Goal: Information Seeking & Learning: Learn about a topic

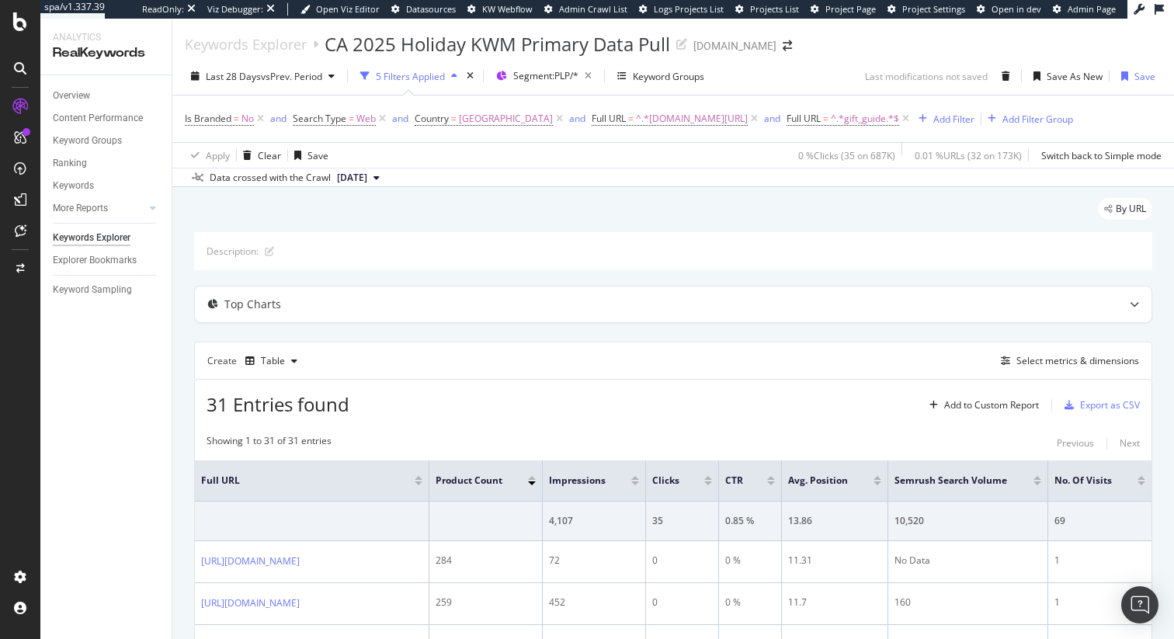
scroll to position [28, 0]
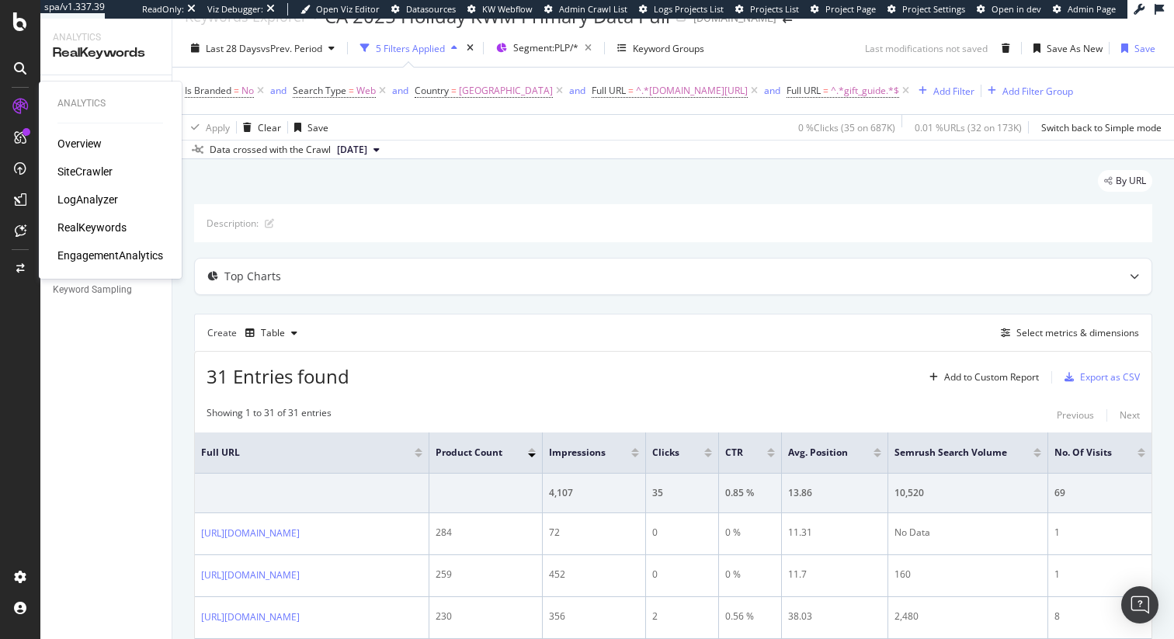
click at [85, 200] on div "LogAnalyzer" at bounding box center [87, 200] width 61 height 16
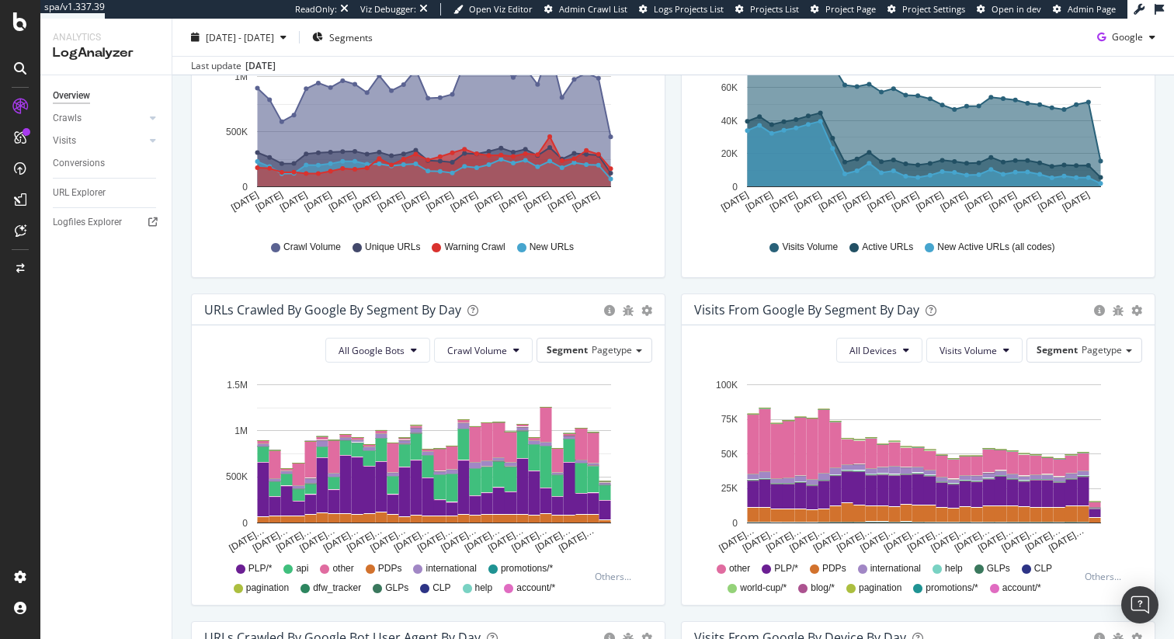
scroll to position [328, 0]
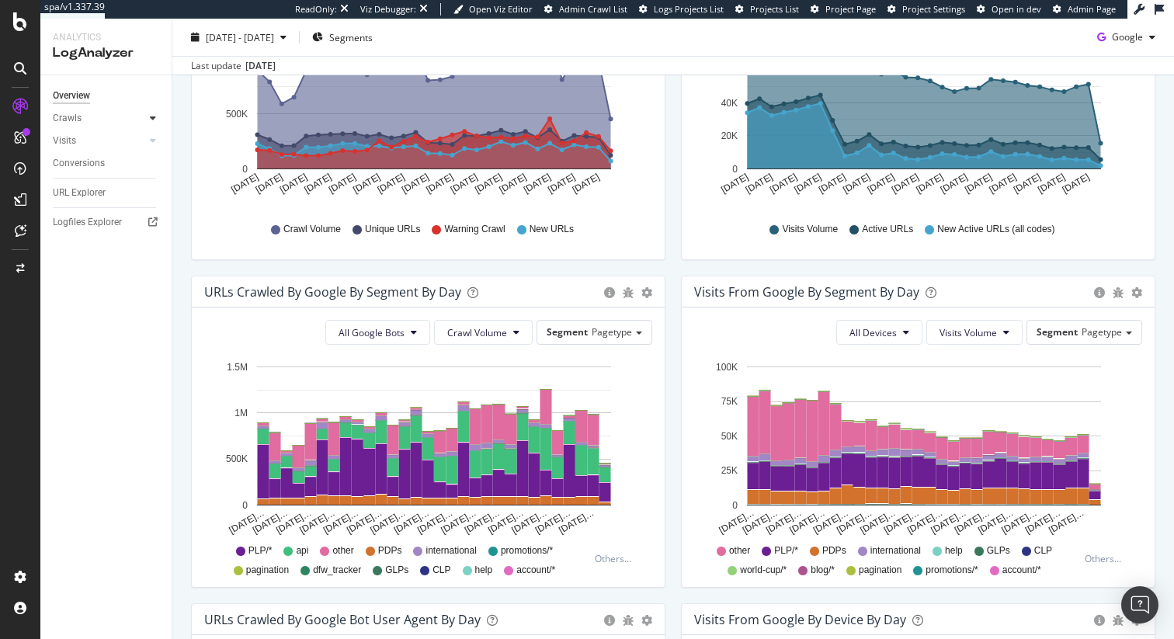
click at [153, 117] on icon at bounding box center [153, 117] width 6 height 9
click at [152, 118] on icon at bounding box center [153, 117] width 6 height 9
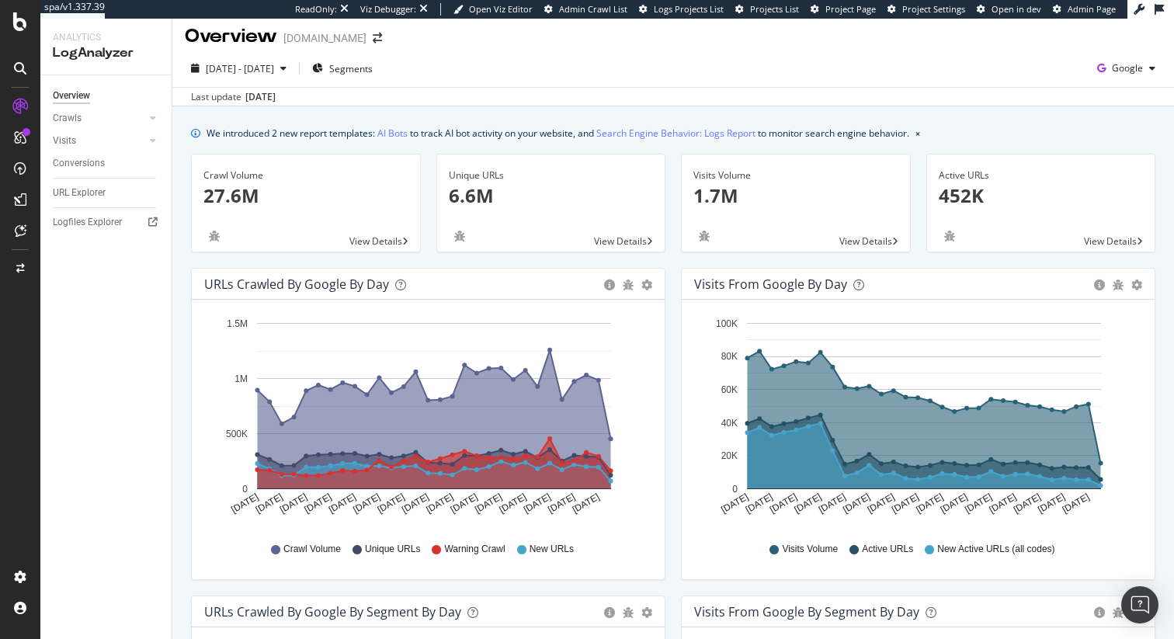
scroll to position [0, 0]
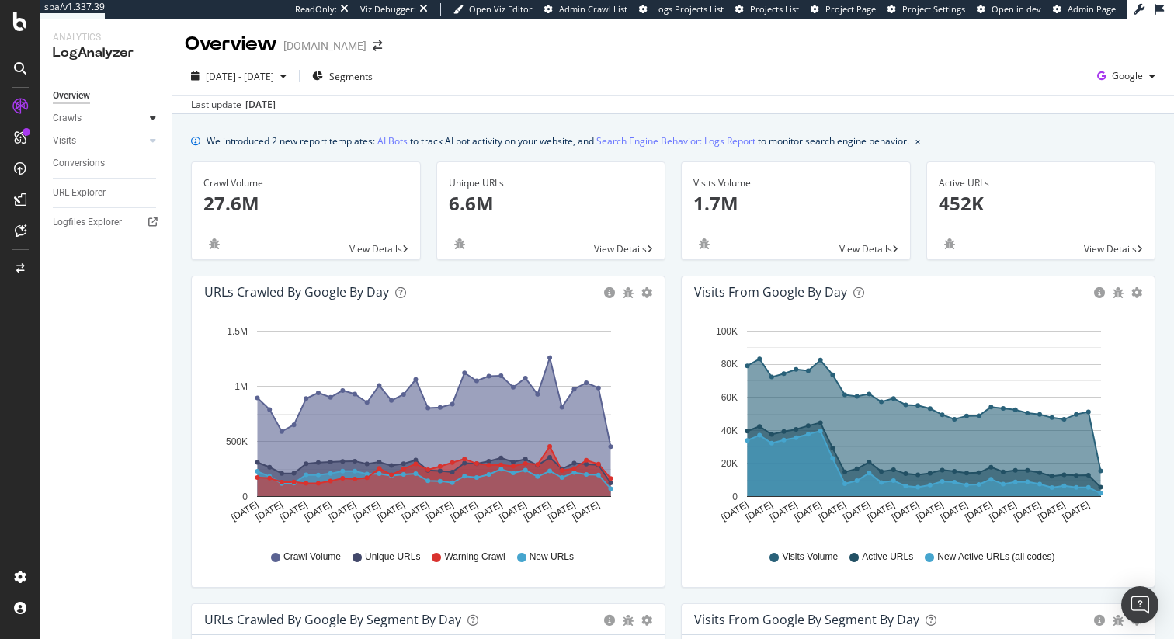
click at [153, 118] on icon at bounding box center [153, 117] width 6 height 9
click at [112, 141] on div "Daily Distribution" at bounding box center [96, 141] width 72 height 16
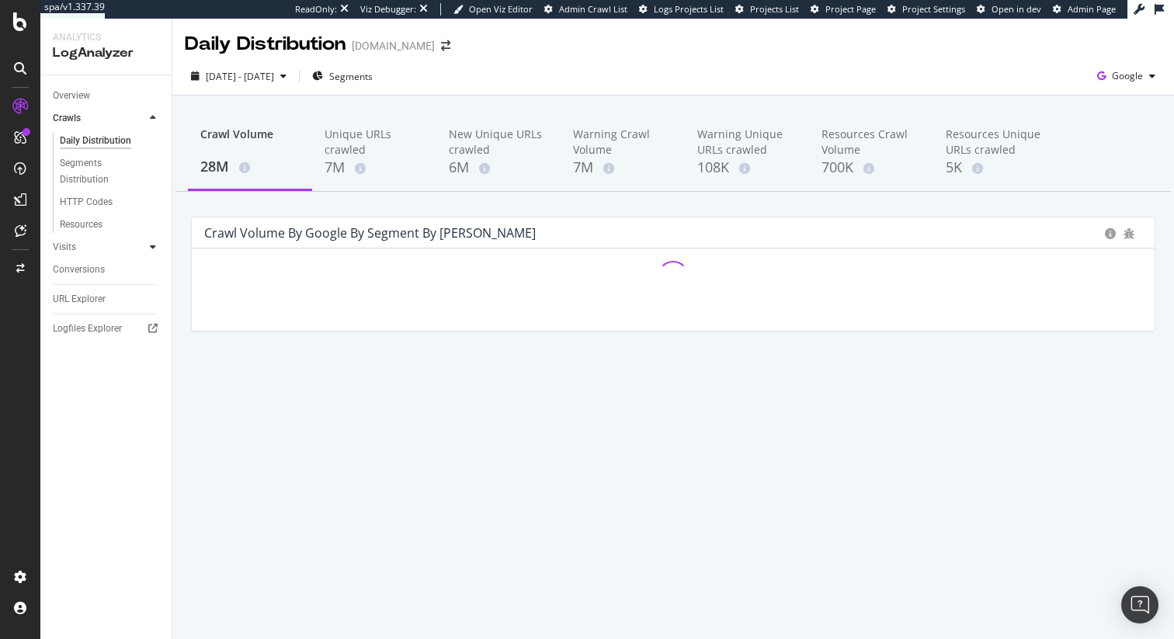
click at [154, 246] on icon at bounding box center [153, 246] width 6 height 9
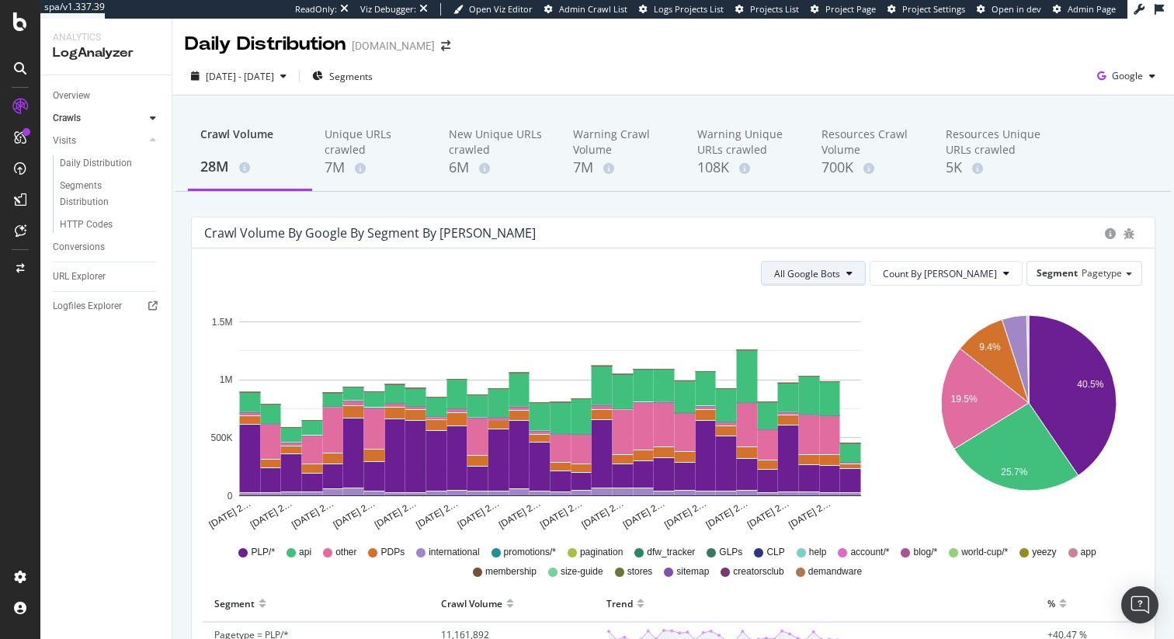
click at [840, 277] on span "All Google Bots" at bounding box center [807, 273] width 66 height 13
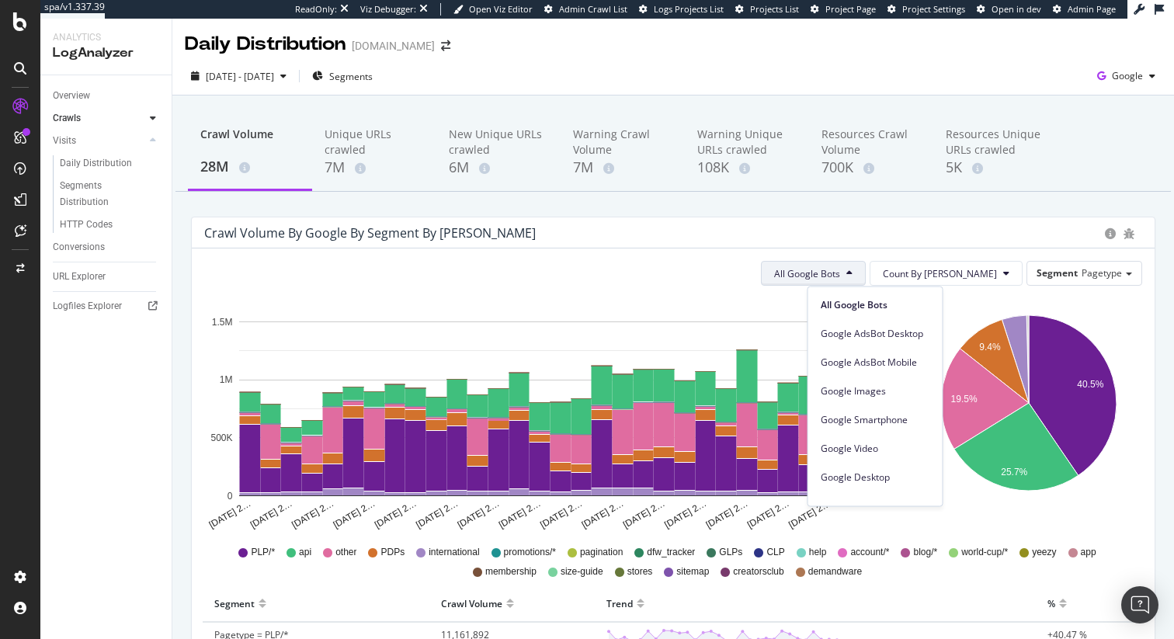
click at [840, 277] on span "All Google Bots" at bounding box center [807, 273] width 66 height 13
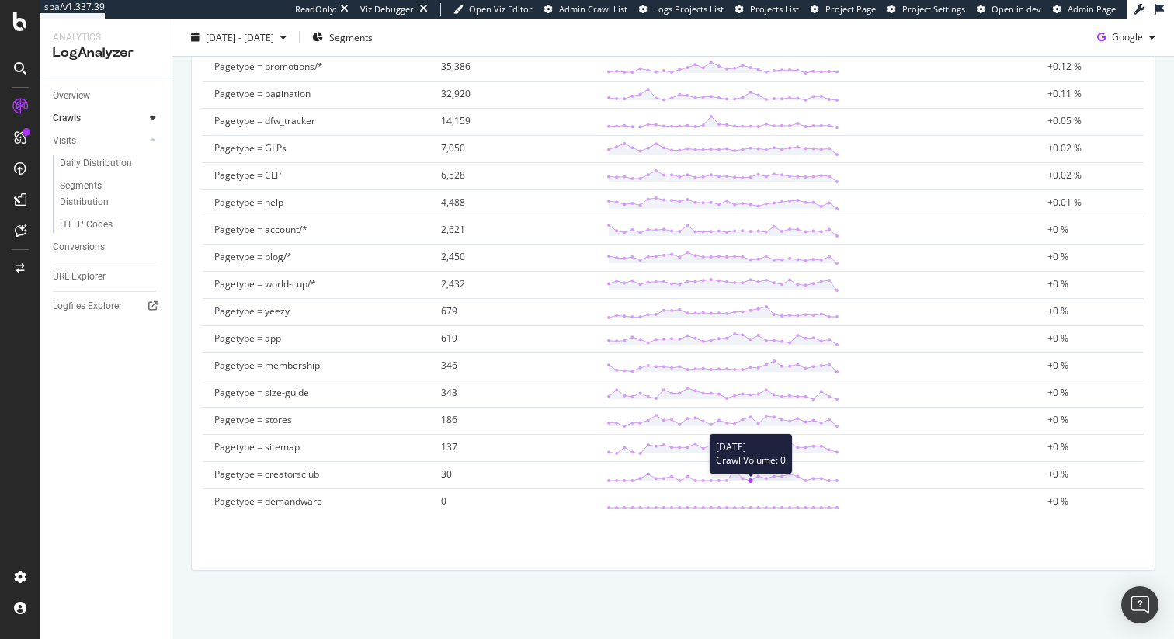
scroll to position [706, 0]
click at [75, 99] on div "Overview" at bounding box center [71, 96] width 37 height 16
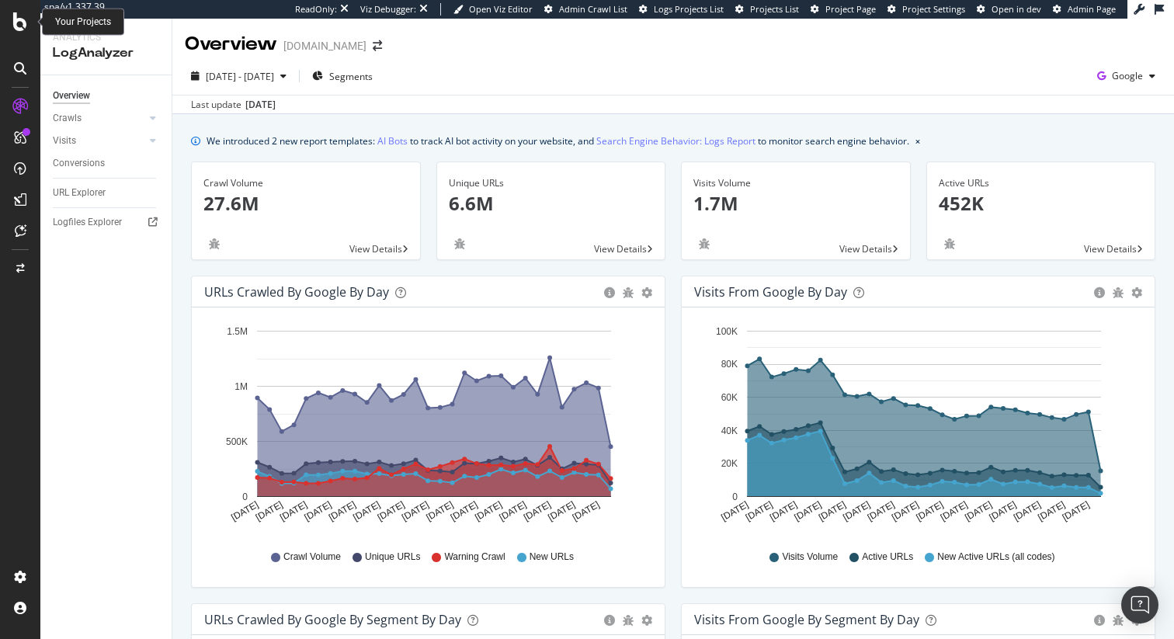
click at [19, 23] on icon at bounding box center [20, 21] width 14 height 19
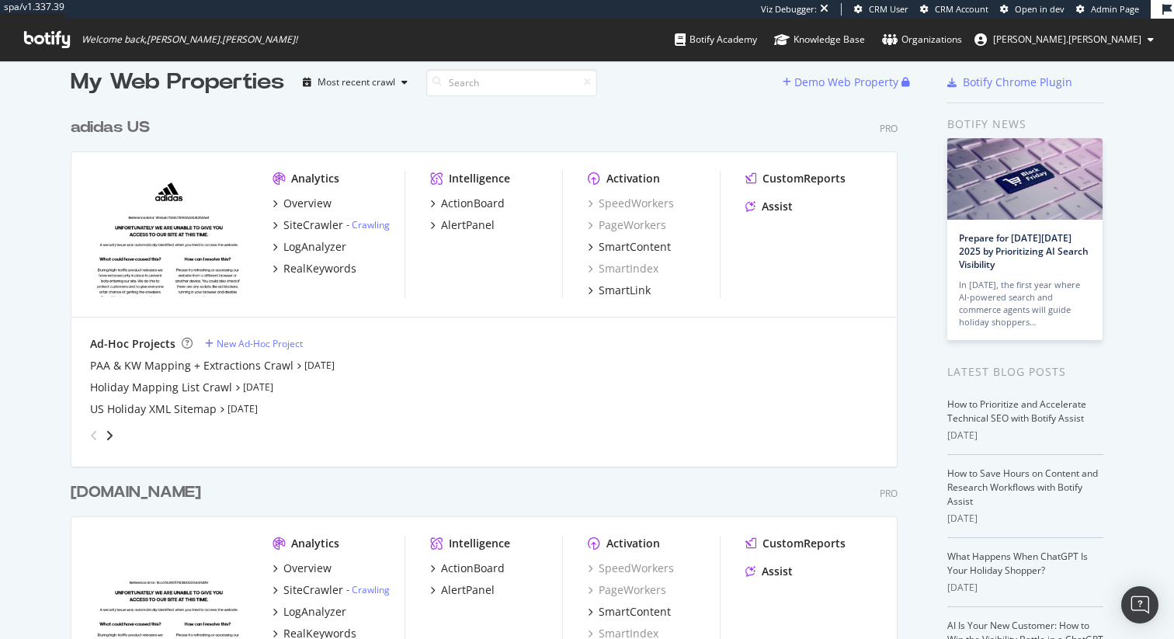
scroll to position [23, 0]
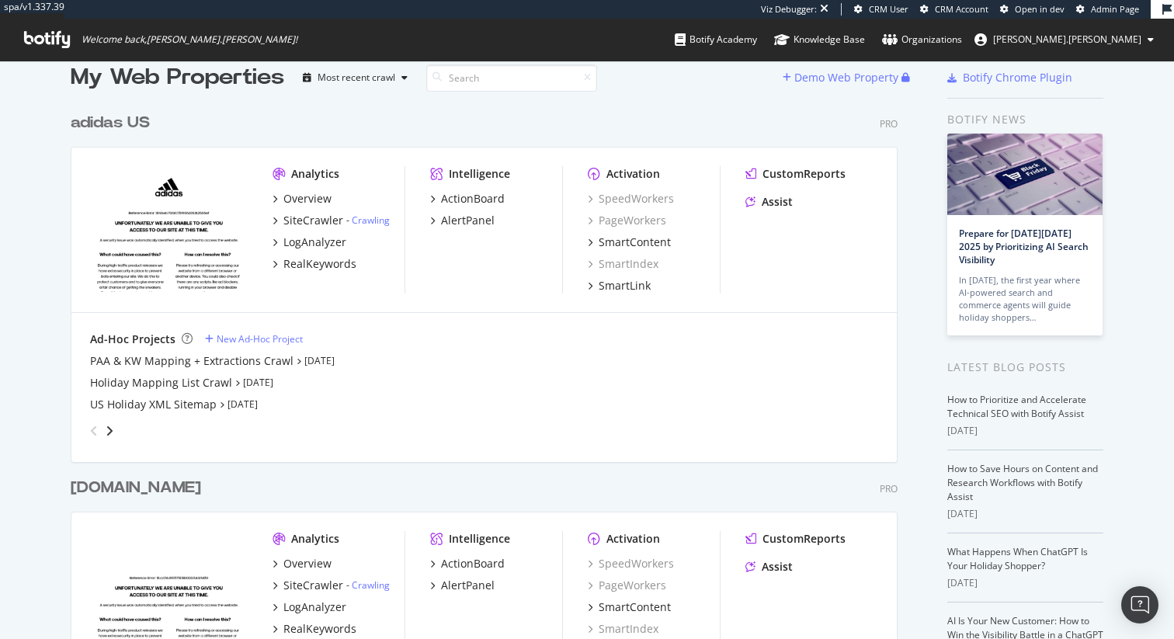
click at [121, 121] on div "adidas US" at bounding box center [110, 123] width 79 height 23
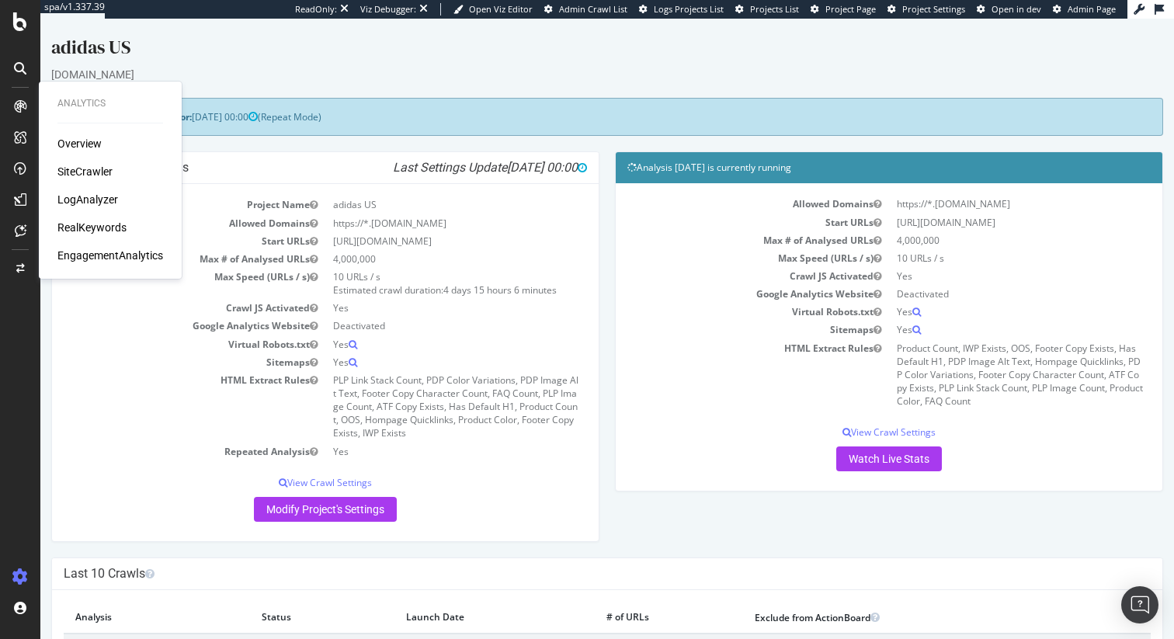
click at [85, 199] on div "LogAnalyzer" at bounding box center [87, 200] width 61 height 16
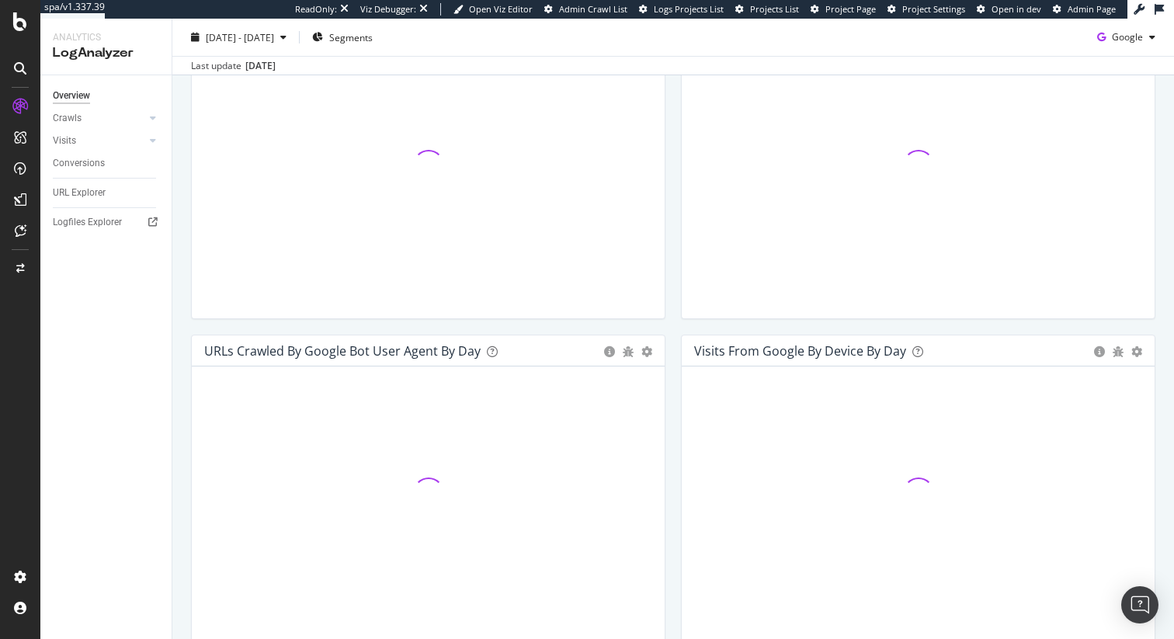
scroll to position [674, 0]
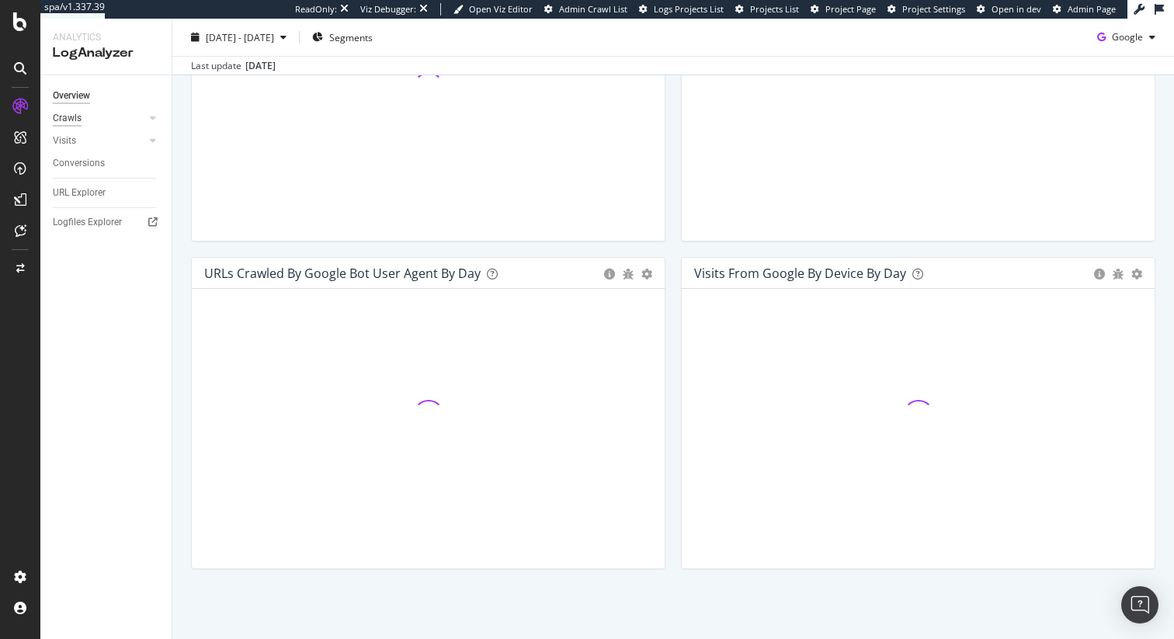
click at [75, 117] on div "Crawls" at bounding box center [67, 118] width 29 height 16
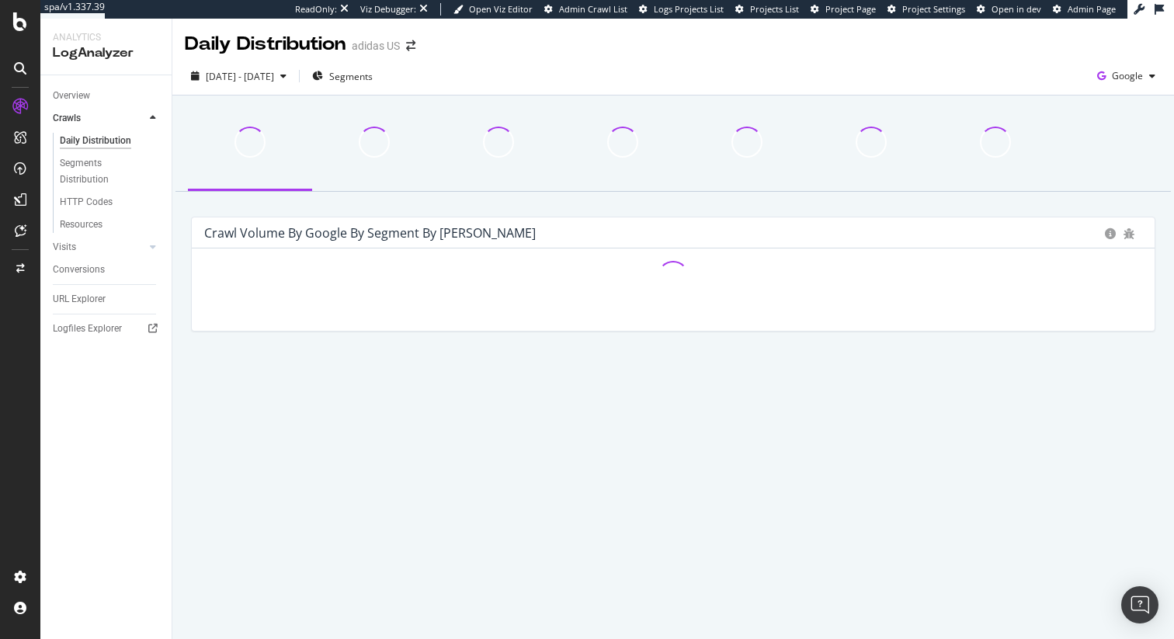
click at [85, 142] on div "Daily Distribution" at bounding box center [95, 141] width 71 height 16
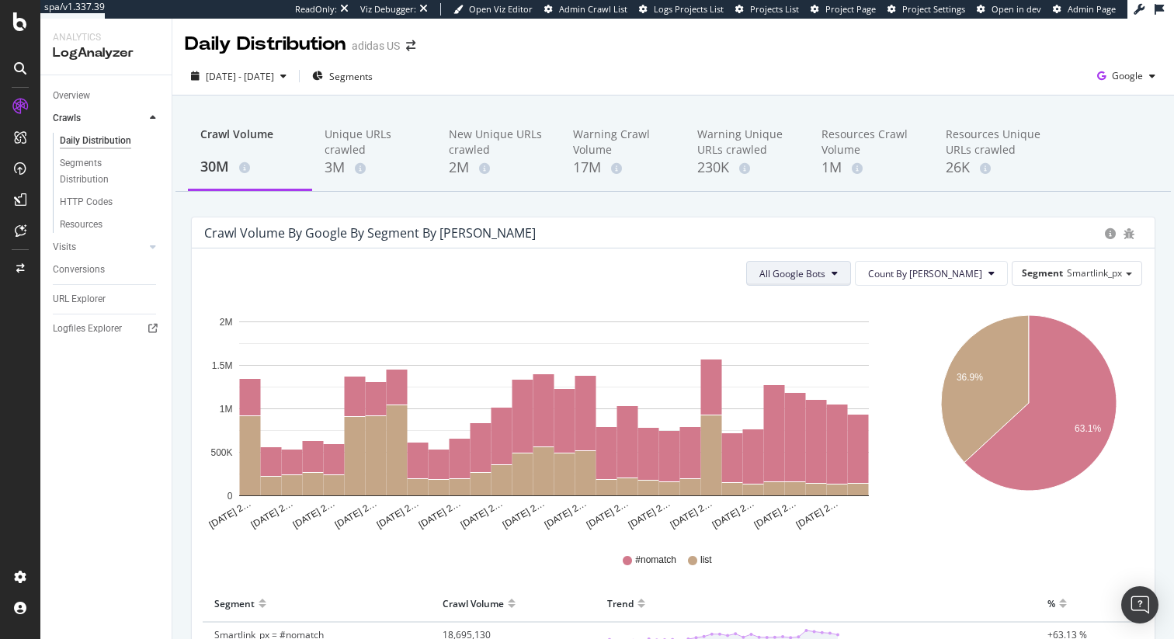
click at [838, 275] on icon at bounding box center [835, 273] width 6 height 9
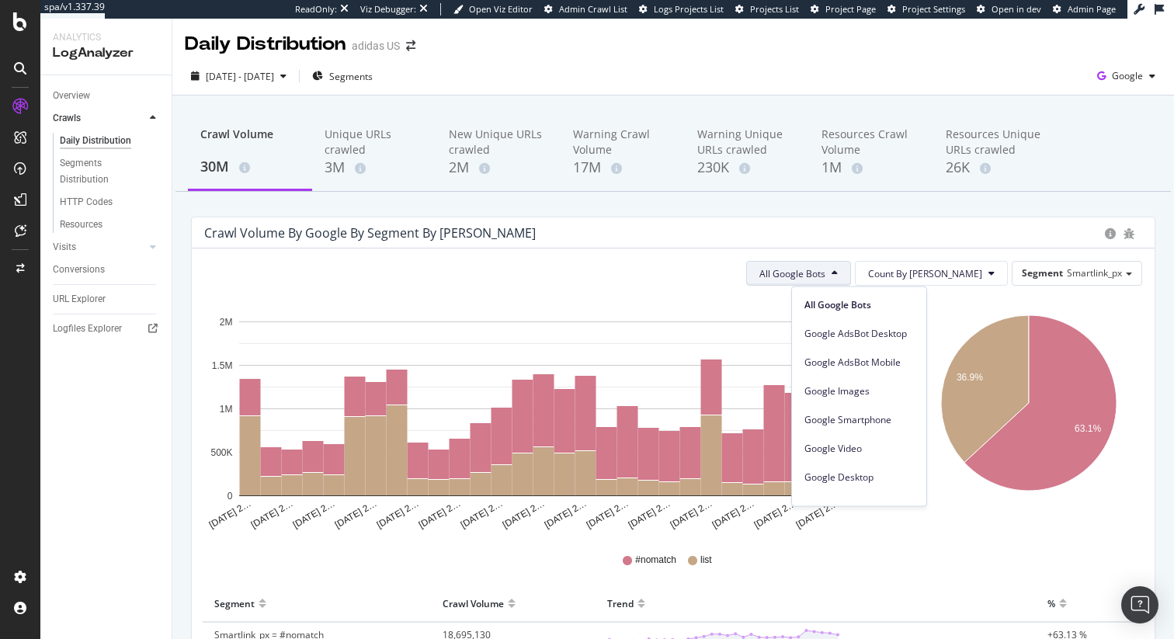
click at [838, 275] on icon at bounding box center [835, 273] width 6 height 9
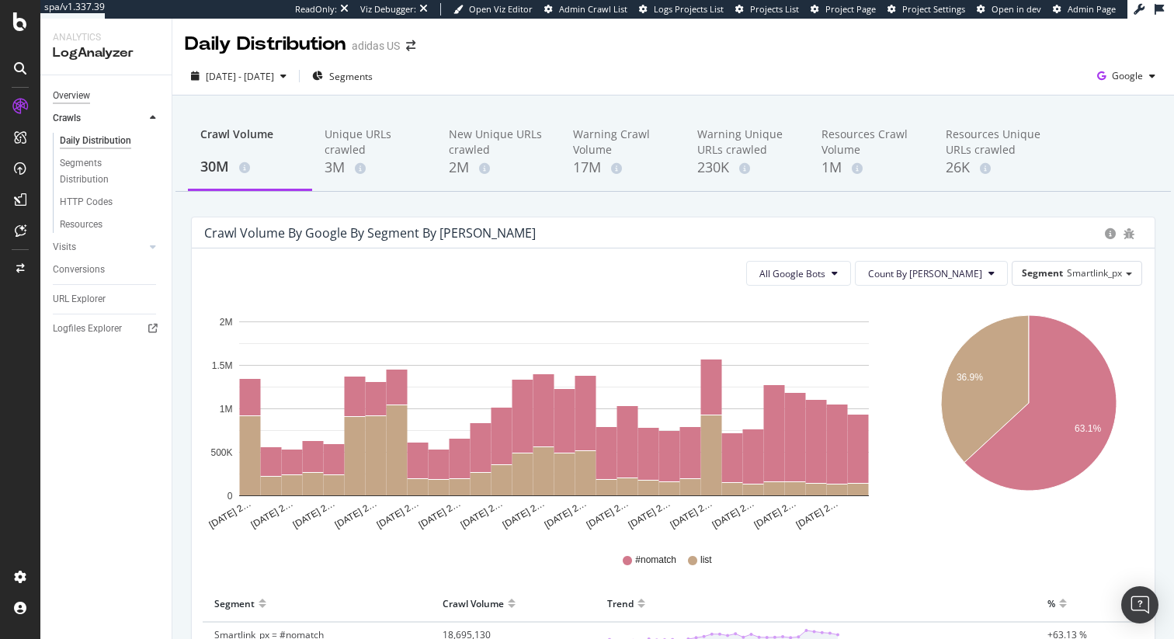
click at [71, 99] on div "Overview" at bounding box center [71, 96] width 37 height 16
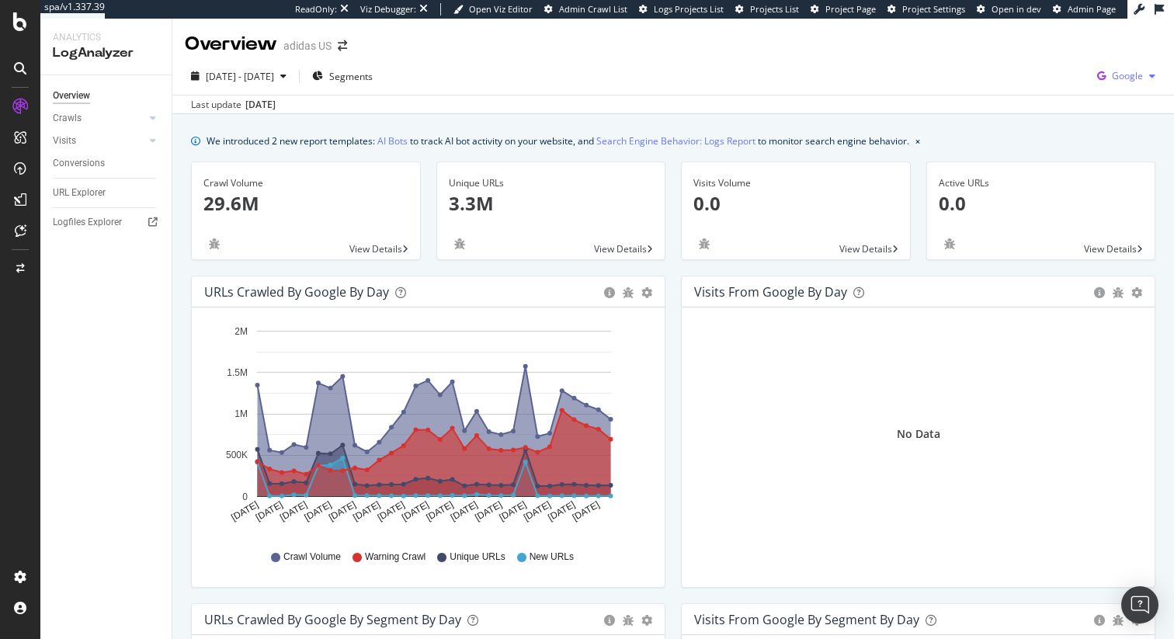
click at [1116, 77] on span "Google" at bounding box center [1127, 75] width 31 height 13
click at [1029, 93] on span "OpenAI" at bounding box center [1038, 91] width 57 height 14
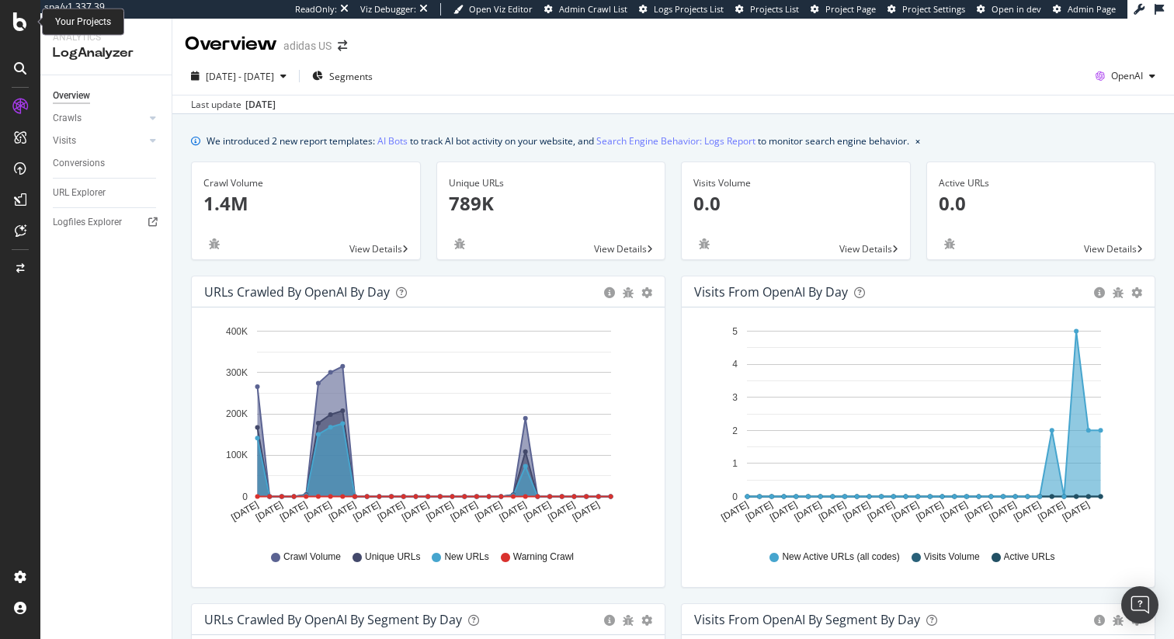
click at [20, 24] on icon at bounding box center [20, 21] width 14 height 19
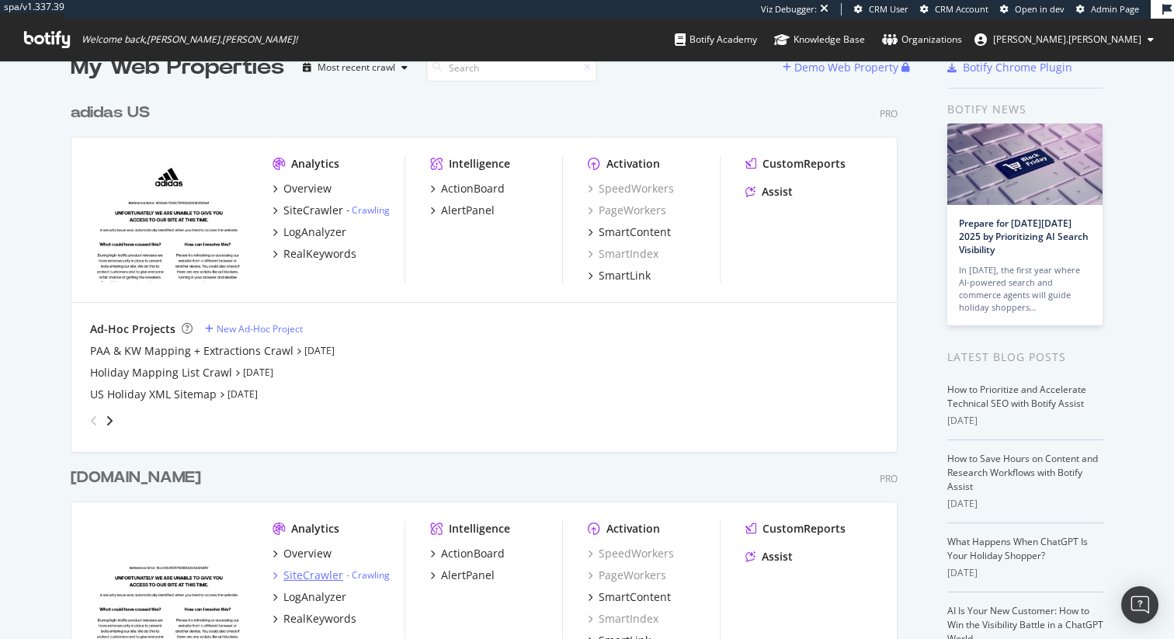
scroll to position [51, 0]
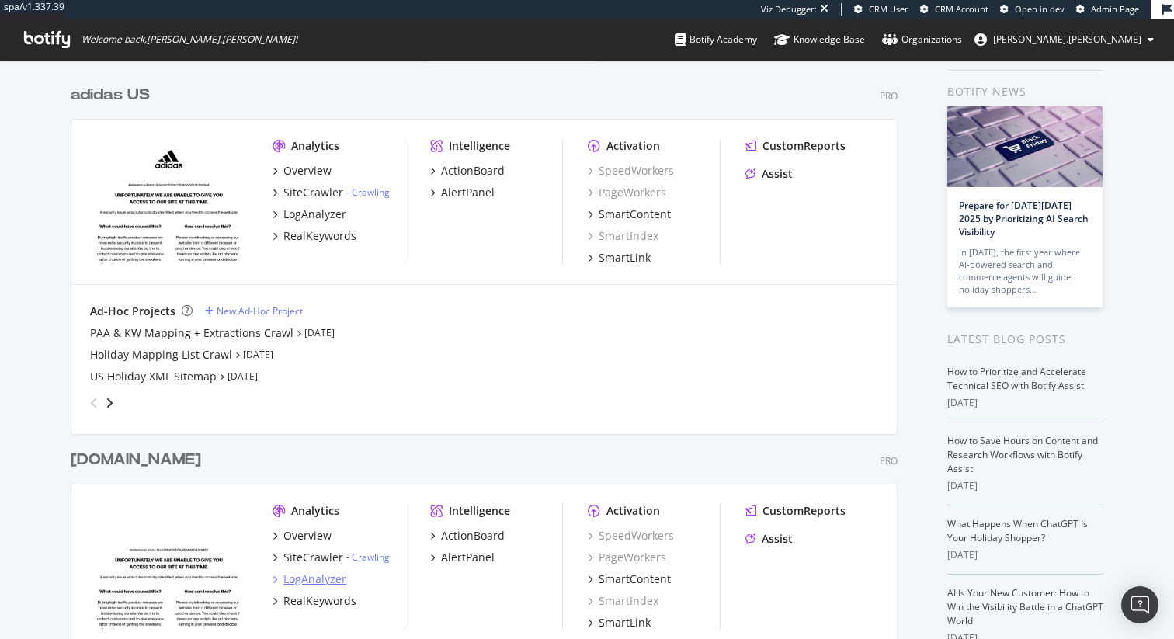
click at [303, 576] on div "LogAnalyzer" at bounding box center [315, 580] width 63 height 16
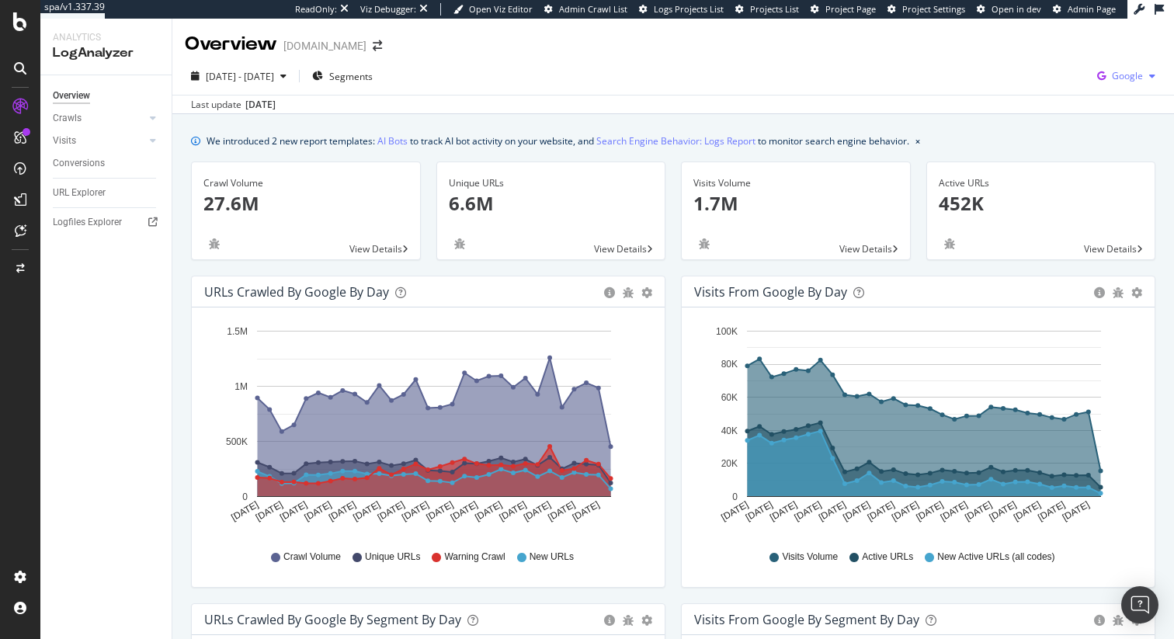
click at [1112, 79] on span "Google" at bounding box center [1127, 75] width 31 height 13
click at [1043, 100] on div "OpenAI" at bounding box center [1025, 91] width 107 height 23
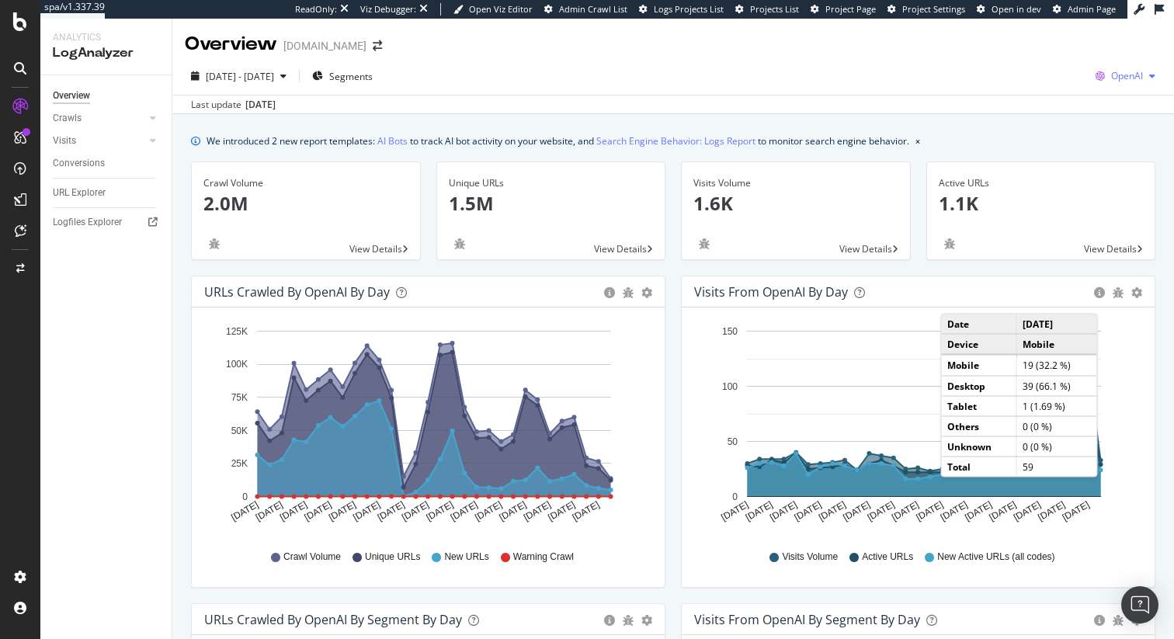
click at [1113, 78] on span "OpenAI" at bounding box center [1128, 75] width 32 height 13
click at [1024, 119] on span "Other AI Bots" at bounding box center [1035, 120] width 57 height 14
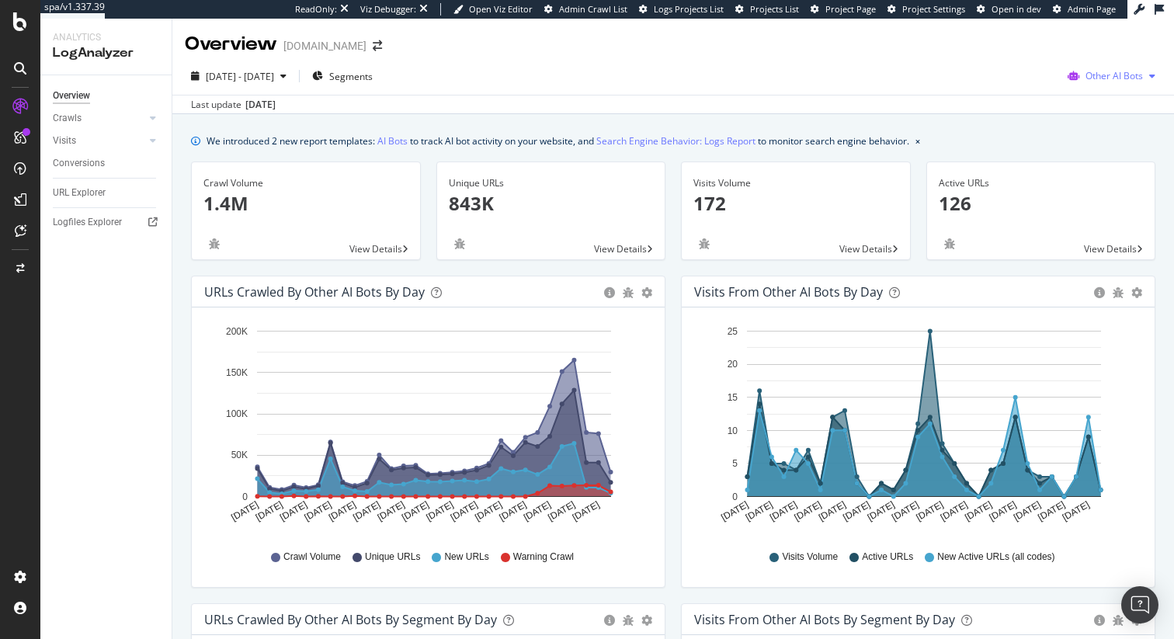
click at [1092, 80] on span "Other AI Bots" at bounding box center [1114, 75] width 57 height 13
click at [1092, 78] on span "Other AI Bots" at bounding box center [1114, 75] width 57 height 13
click at [395, 141] on link "AI Bots" at bounding box center [392, 141] width 30 height 16
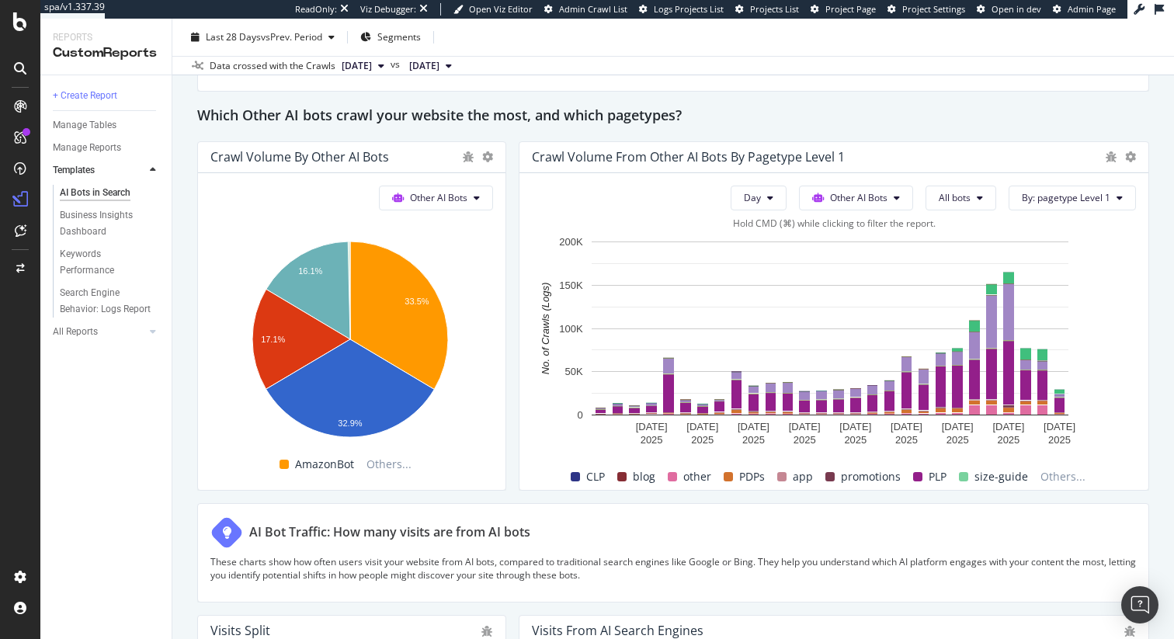
scroll to position [2228, 0]
